Goal: Task Accomplishment & Management: Manage account settings

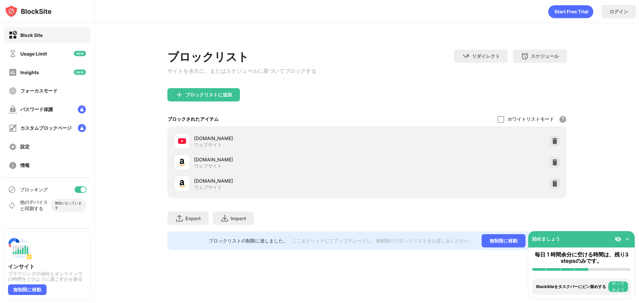
click at [77, 191] on div at bounding box center [81, 189] width 12 height 7
click at [82, 189] on div at bounding box center [81, 189] width 12 height 7
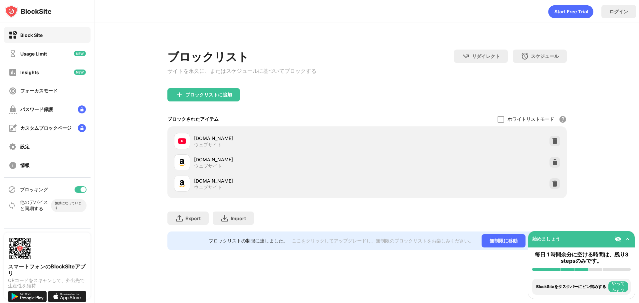
click at [78, 191] on div at bounding box center [81, 189] width 12 height 7
click at [83, 189] on div at bounding box center [81, 189] width 12 height 7
